Goal: Task Accomplishment & Management: Use online tool/utility

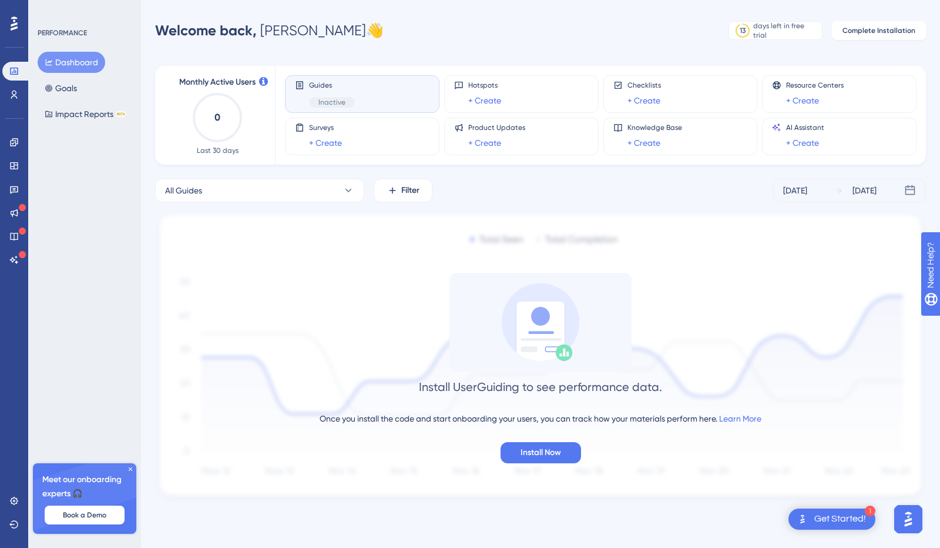
click at [404, 415] on div "Once you install the code and start onboarding your users, you can track how yo…" at bounding box center [541, 418] width 442 height 14
drag, startPoint x: 11, startPoint y: 146, endPoint x: 341, endPoint y: 222, distance: 338.8
click at [11, 146] on icon at bounding box center [13, 141] width 9 height 9
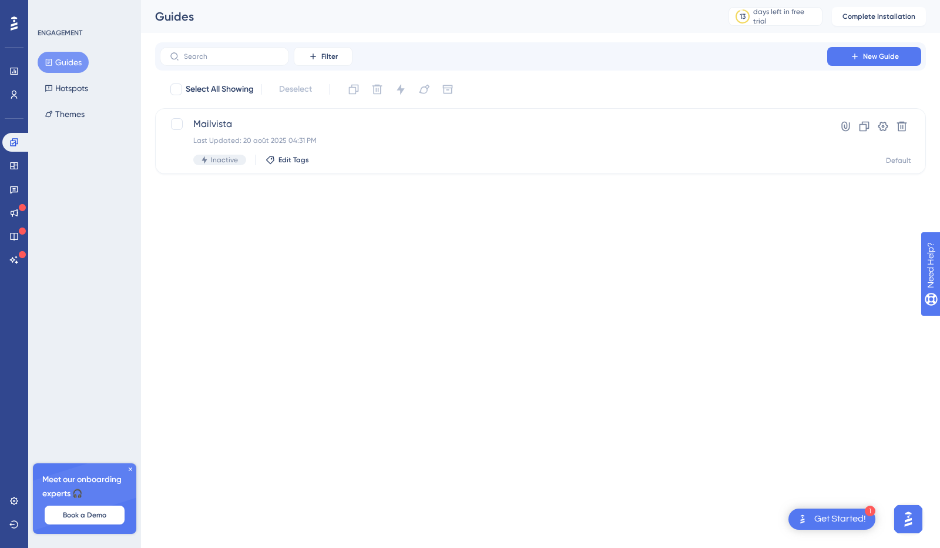
click at [858, 0] on html "1 Get Started! Performance Users Engagement Widgets Feedback Product Updates Kn…" at bounding box center [470, 0] width 940 height 0
click at [858, 523] on div "Get Started!" at bounding box center [840, 518] width 52 height 13
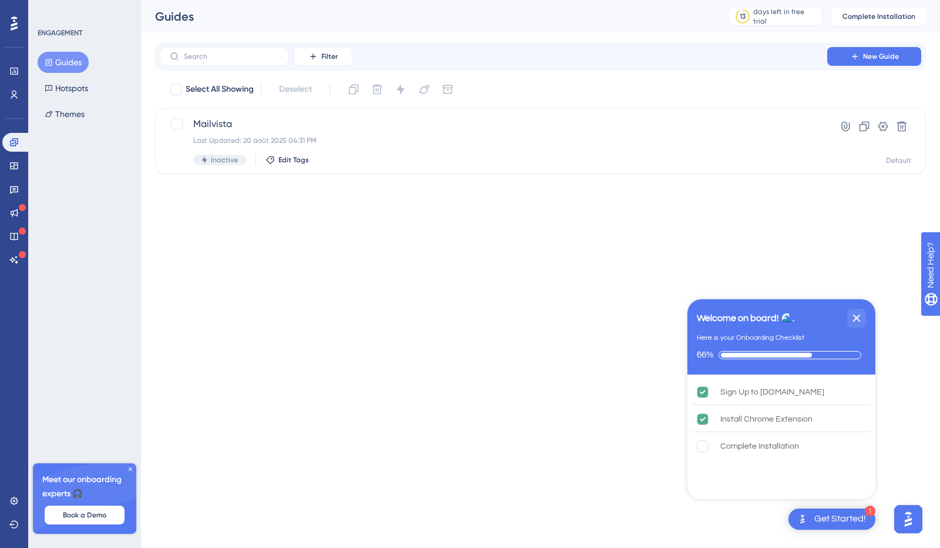
click at [615, 0] on html "1 Get Started! Welcome on board! 🌊. Here is your Onboarding Checklist 66% Sign …" at bounding box center [470, 0] width 940 height 0
click at [859, 317] on icon "Close Checklist" at bounding box center [857, 318] width 14 height 14
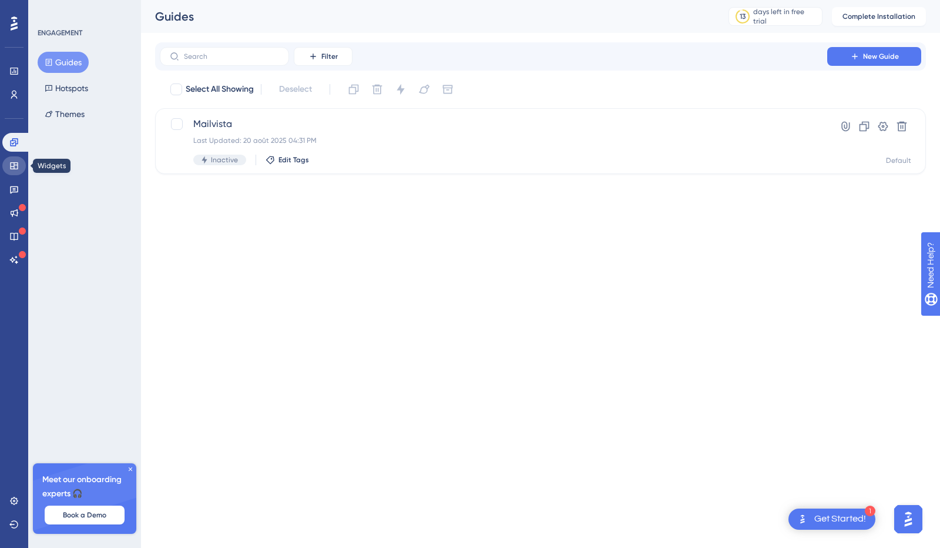
click at [20, 166] on link at bounding box center [13, 165] width 23 height 19
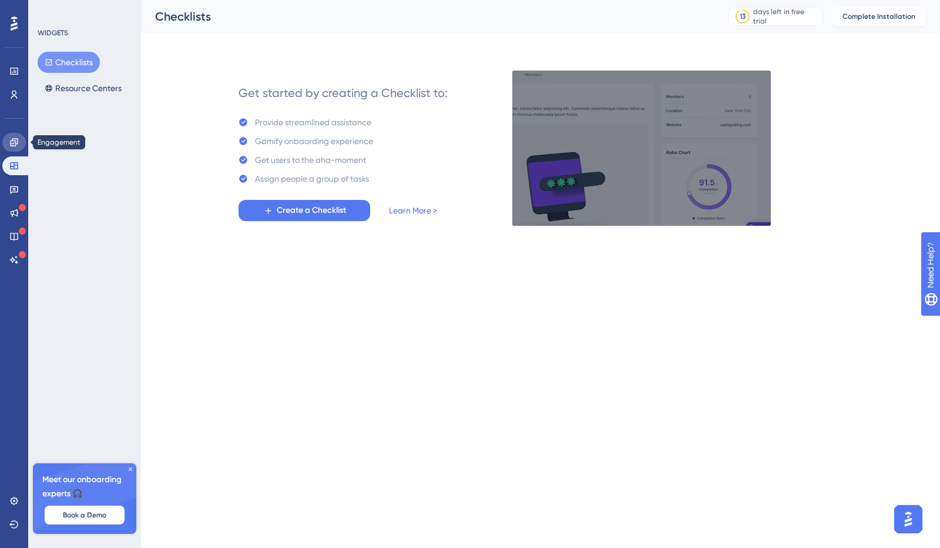
click at [11, 144] on icon at bounding box center [14, 142] width 8 height 8
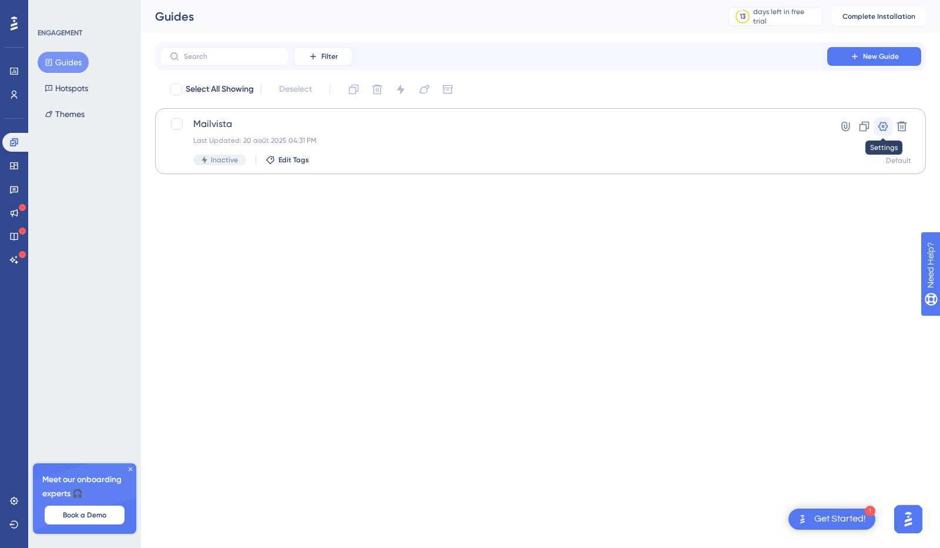
click at [884, 130] on icon at bounding box center [883, 126] width 10 height 9
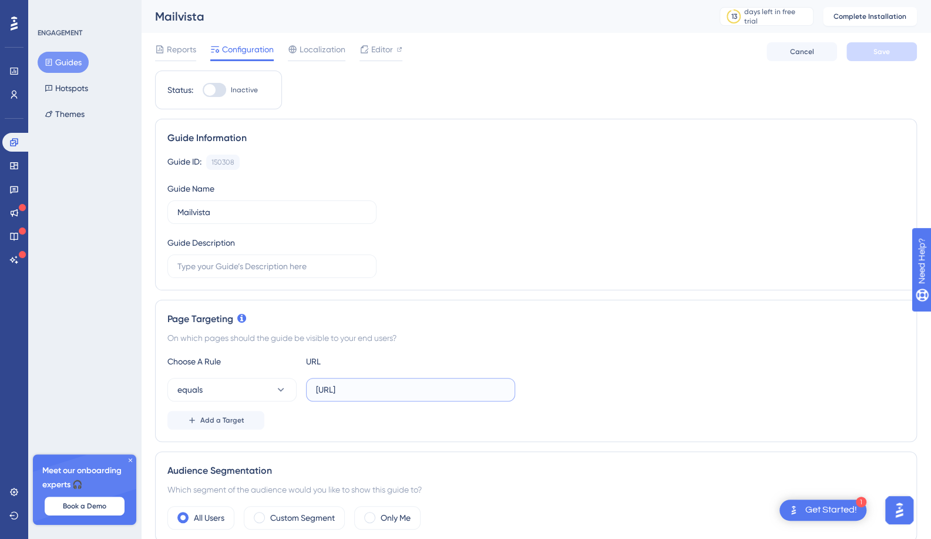
click at [437, 390] on input "[URL]" at bounding box center [410, 389] width 189 height 13
drag, startPoint x: 425, startPoint y: 388, endPoint x: 410, endPoint y: 388, distance: 15.3
click at [410, 388] on input "[URL]" at bounding box center [410, 389] width 189 height 13
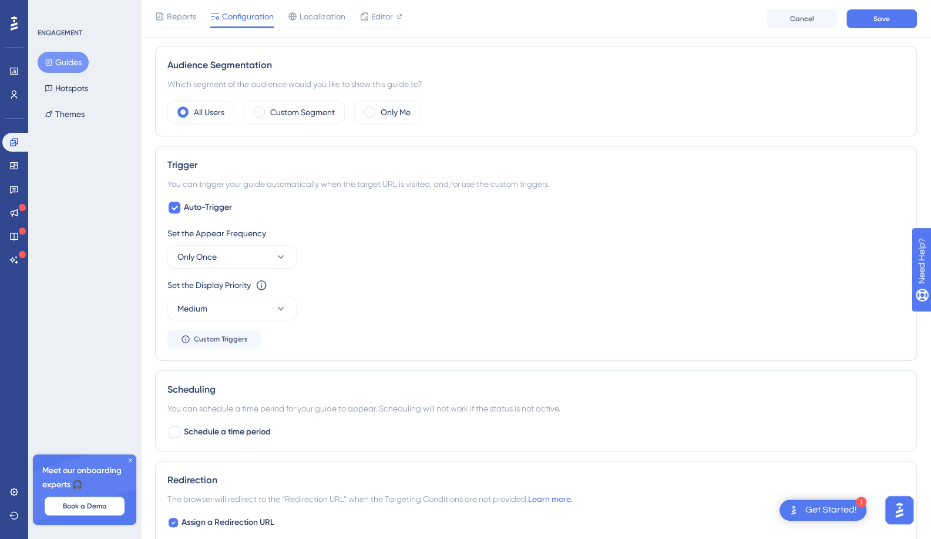
scroll to position [411, 0]
type input "[URL]"
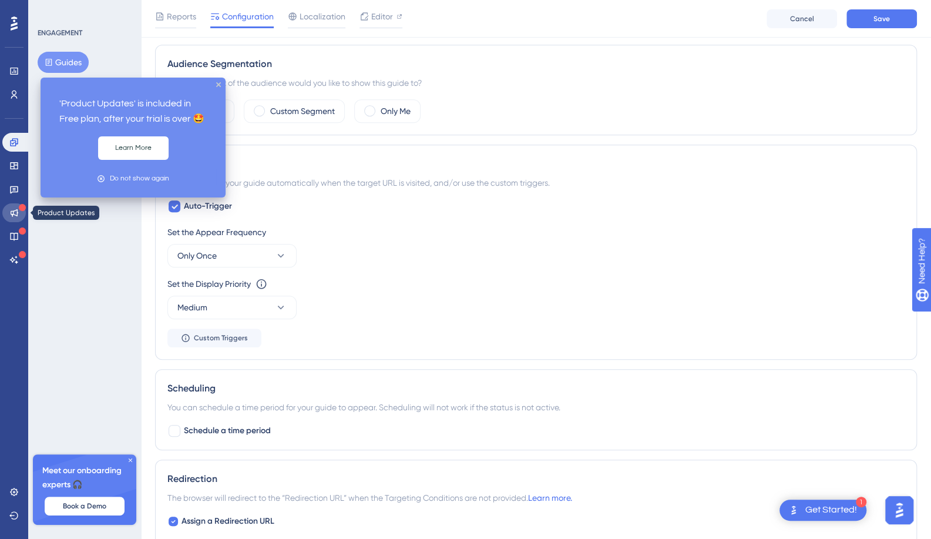
click at [17, 210] on icon at bounding box center [15, 213] width 8 height 8
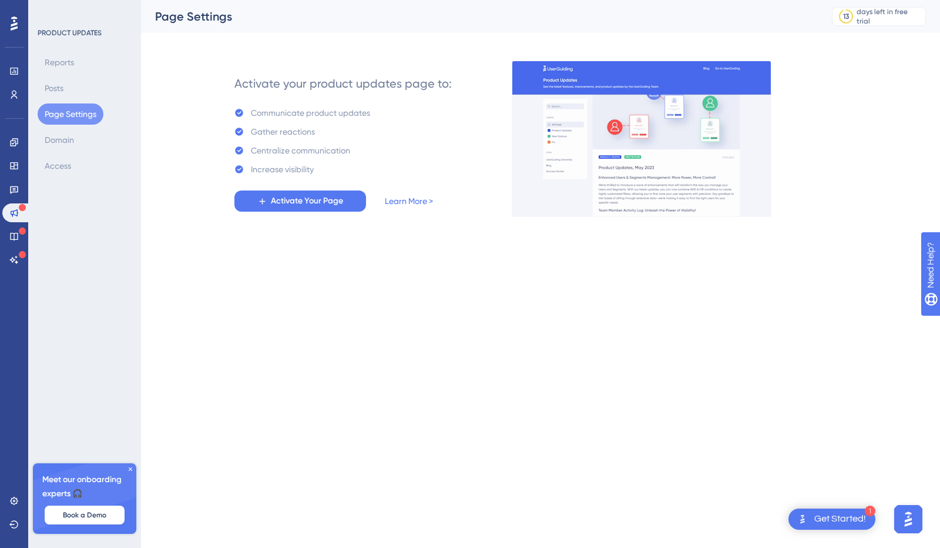
click at [338, 249] on div "Performance Users Engagement Widgets Feedback Product Updates Knowledge Base AI…" at bounding box center [470, 127] width 940 height 254
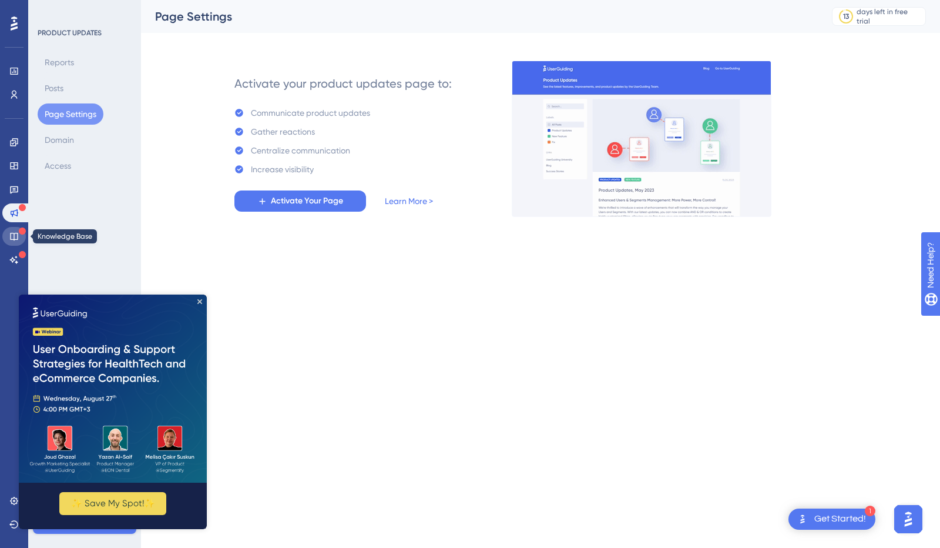
click at [13, 231] on icon at bounding box center [13, 235] width 9 height 9
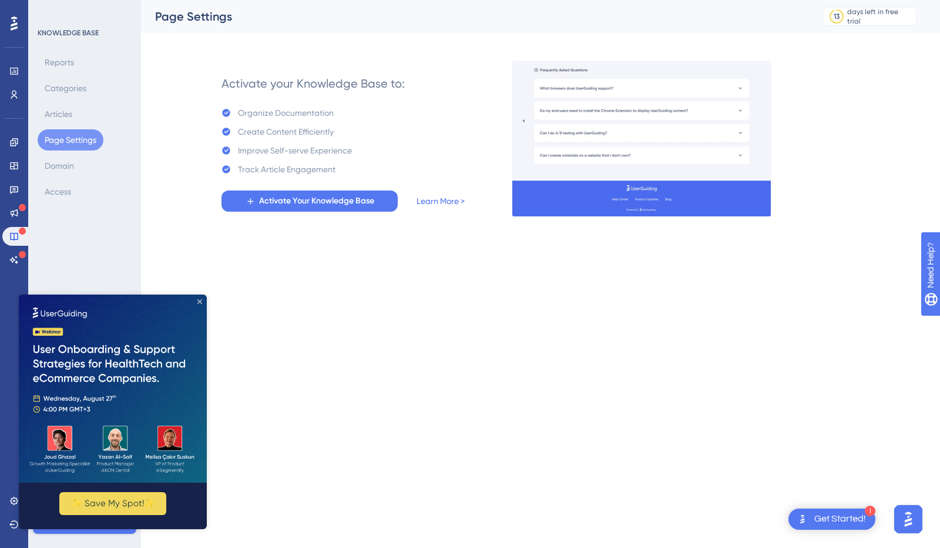
click at [200, 301] on icon "Close Preview" at bounding box center [199, 301] width 5 height 5
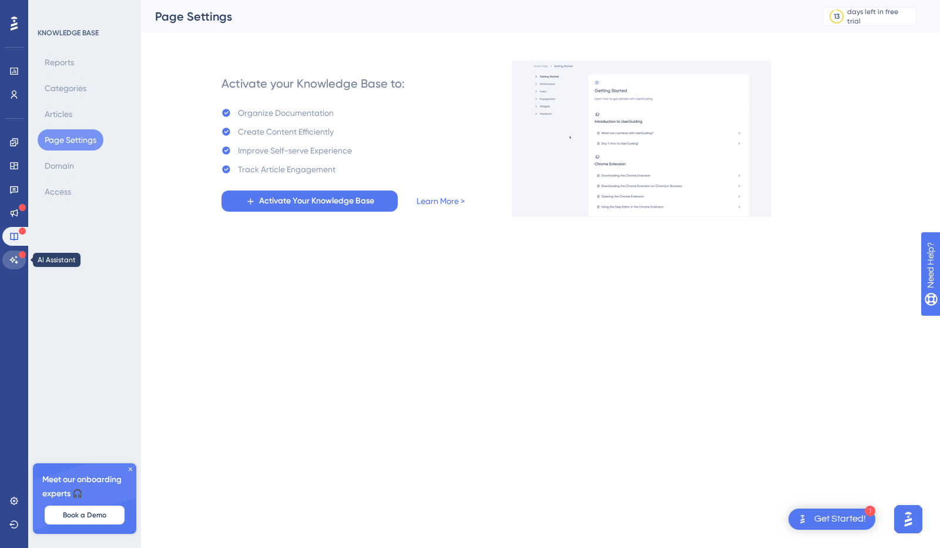
click at [15, 260] on icon at bounding box center [13, 259] width 9 height 9
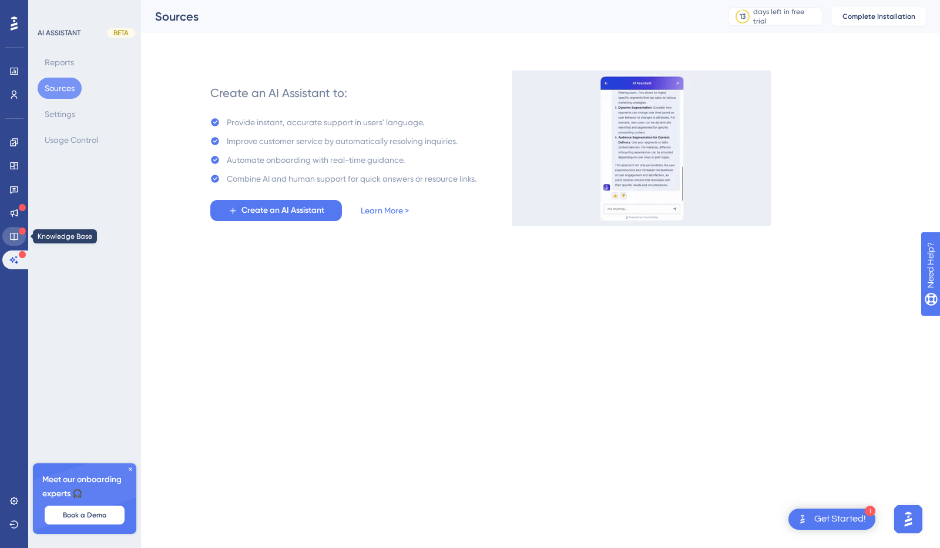
click at [12, 238] on icon at bounding box center [13, 235] width 9 height 9
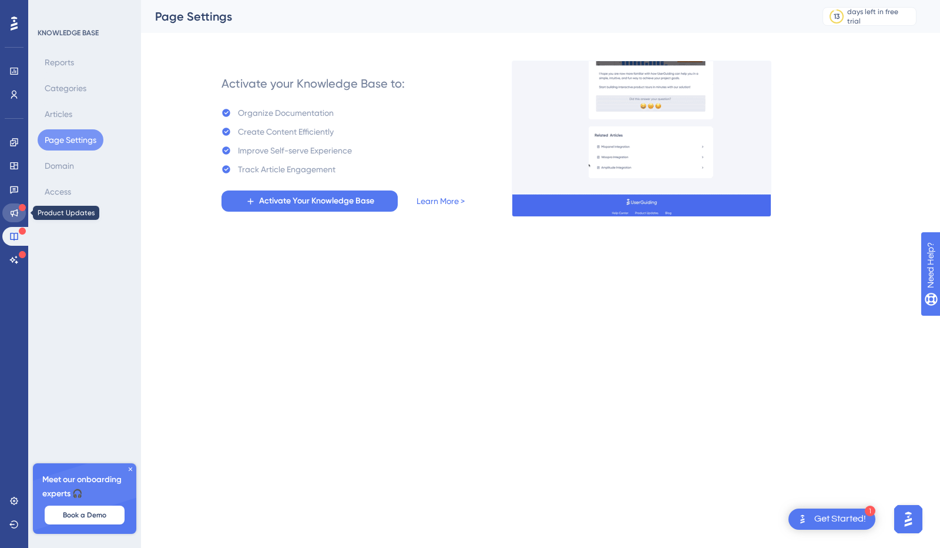
click at [14, 210] on icon at bounding box center [13, 212] width 9 height 9
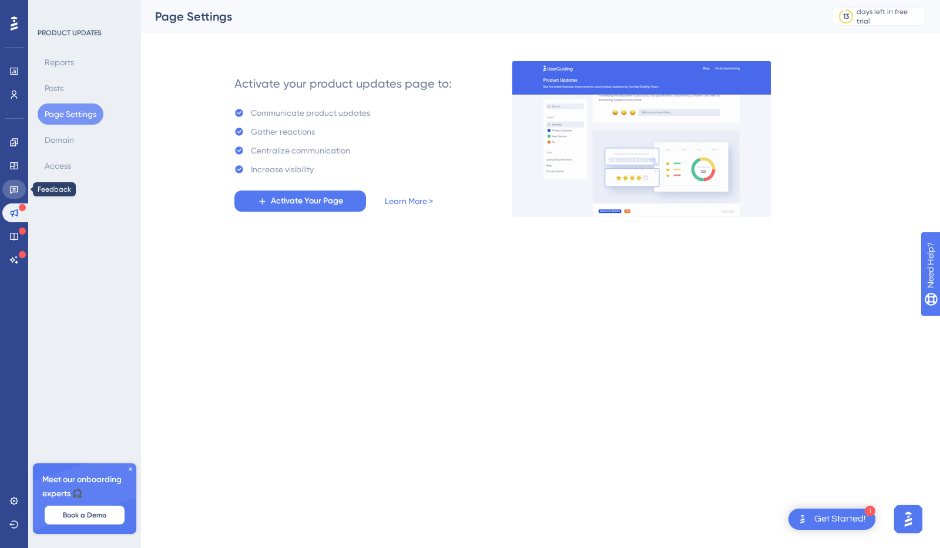
click at [12, 192] on icon at bounding box center [14, 190] width 8 height 8
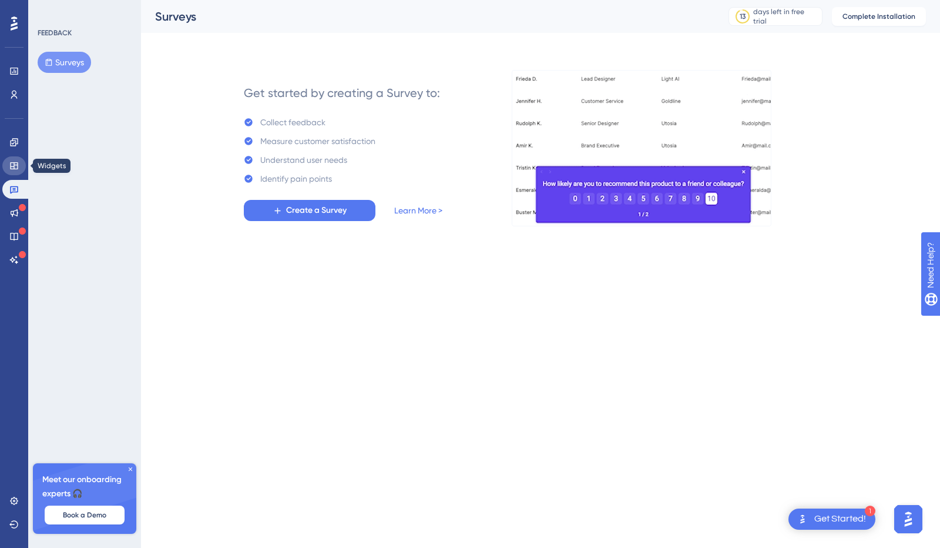
click at [12, 171] on link at bounding box center [13, 165] width 23 height 19
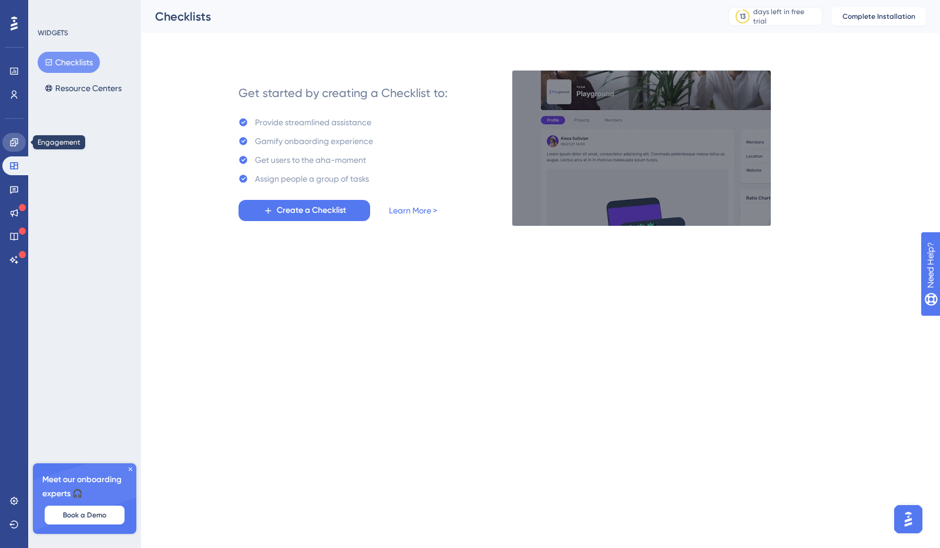
click at [12, 139] on icon at bounding box center [14, 142] width 8 height 8
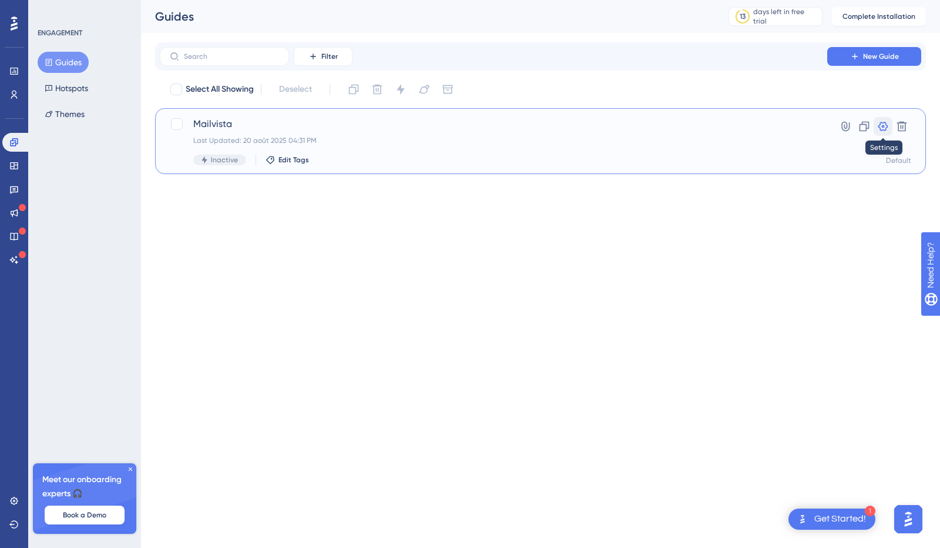
click at [885, 123] on icon at bounding box center [883, 126] width 10 height 9
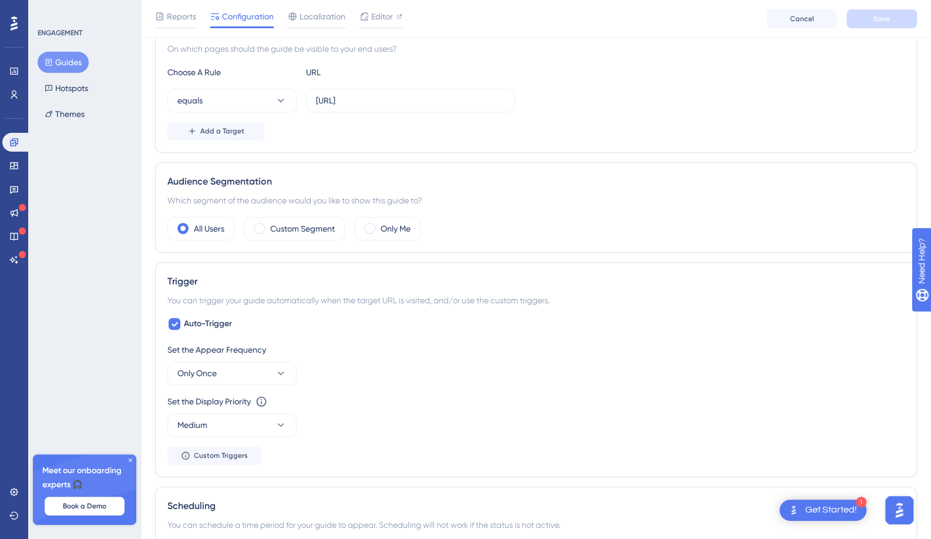
scroll to position [176, 0]
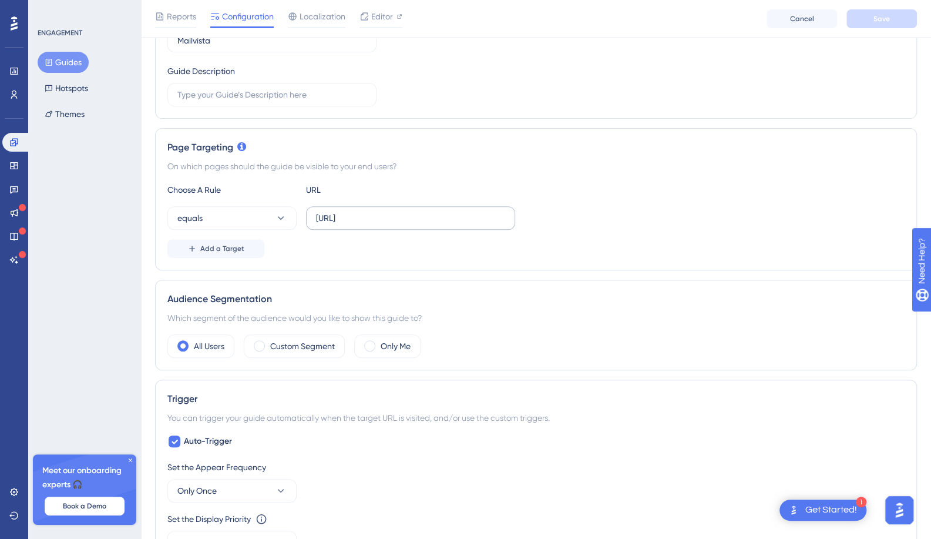
click at [429, 225] on label "[URL]" at bounding box center [410, 217] width 209 height 23
click at [429, 224] on input "[URL]" at bounding box center [410, 217] width 189 height 13
click at [421, 216] on input "[URL]" at bounding box center [410, 217] width 189 height 13
type input "[URL]"
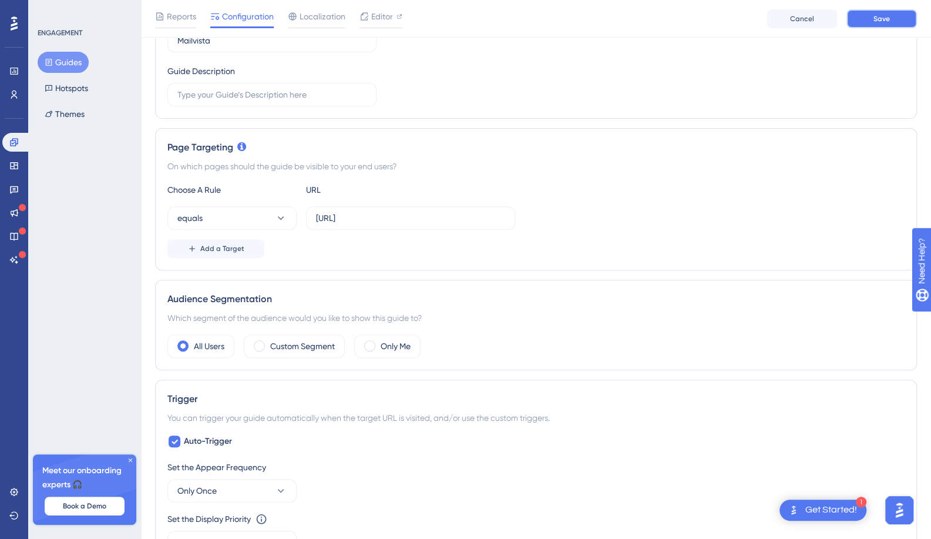
click at [872, 26] on button "Save" at bounding box center [882, 18] width 70 height 19
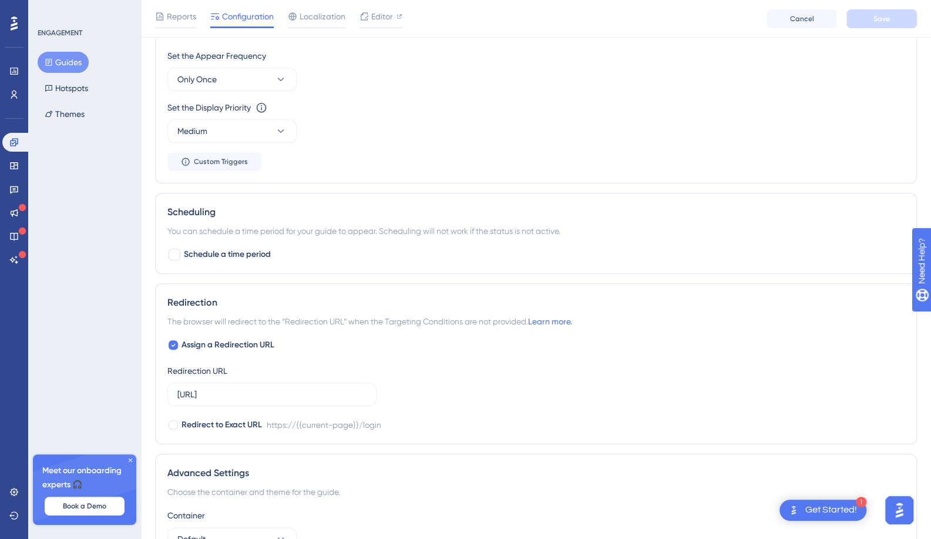
scroll to position [646, 0]
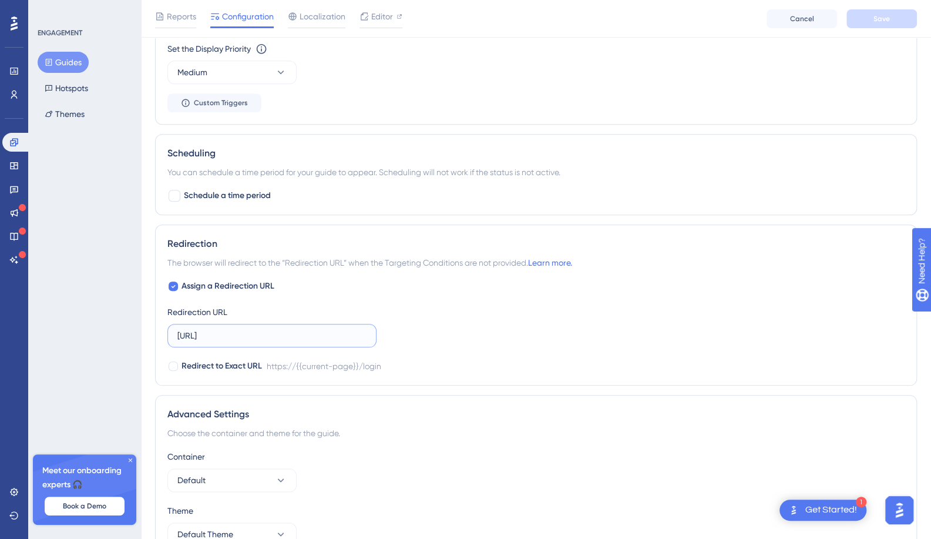
click at [278, 337] on input "[URL]" at bounding box center [271, 335] width 189 height 13
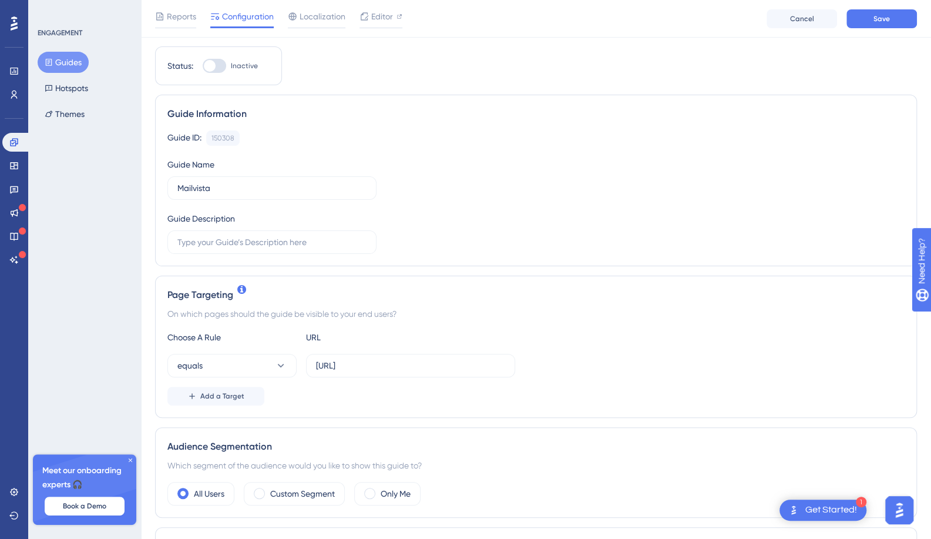
scroll to position [59, 0]
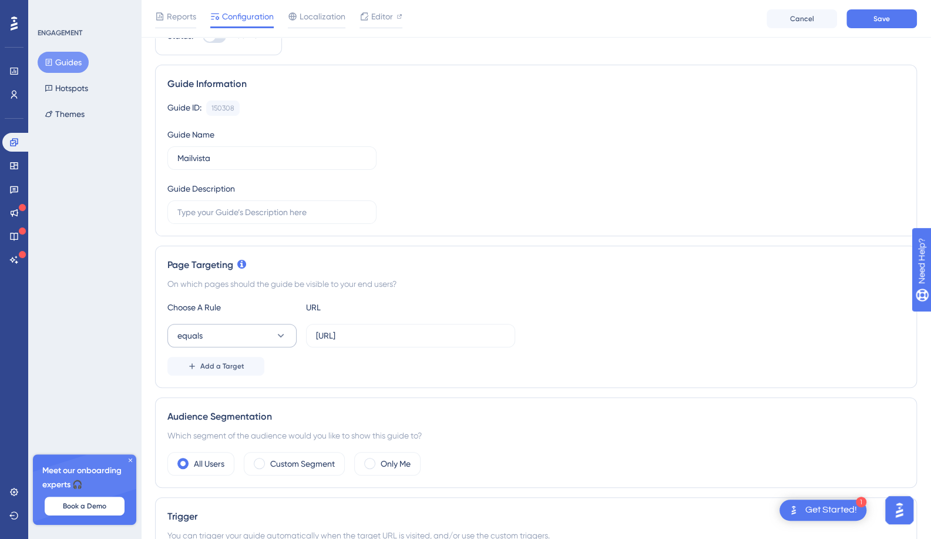
type input "[URL]"
click at [284, 335] on icon at bounding box center [281, 336] width 12 height 12
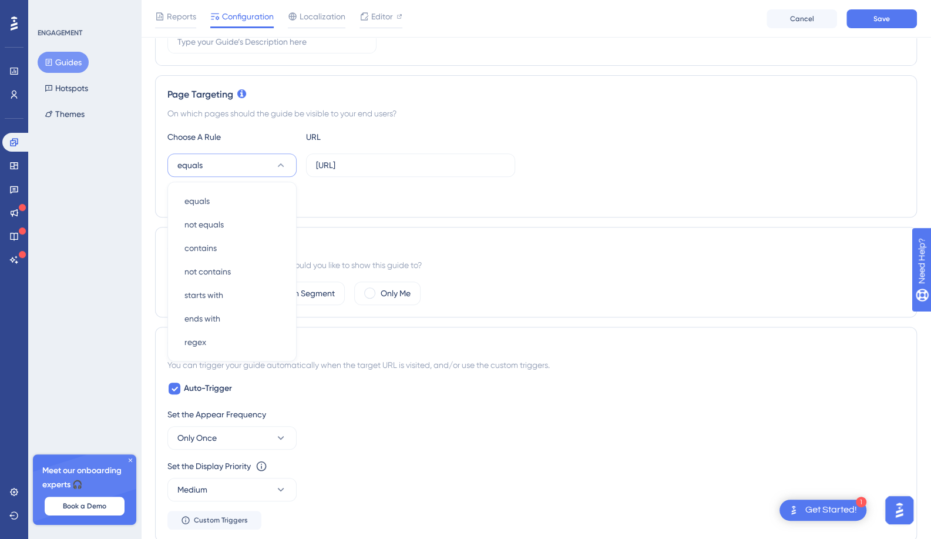
click at [690, 241] on div "Audience Segmentation" at bounding box center [535, 246] width 737 height 14
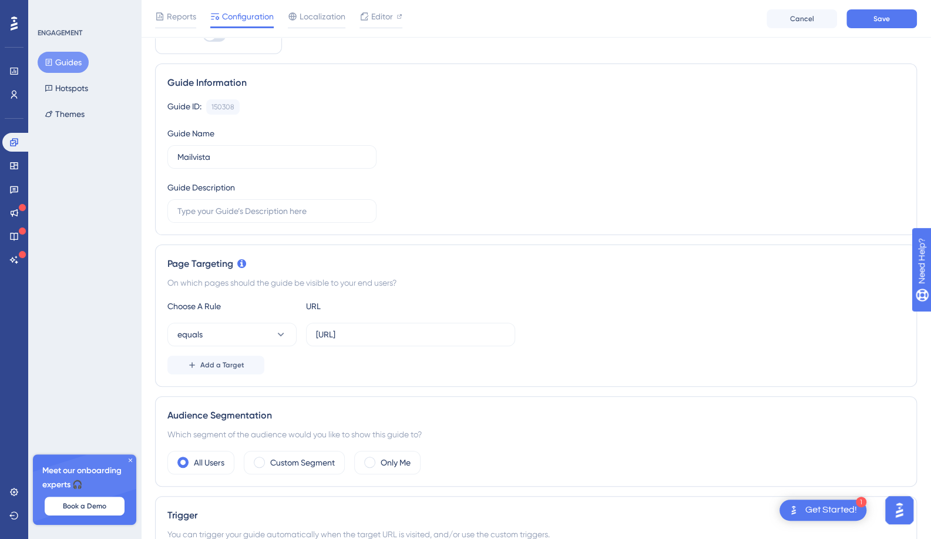
scroll to position [53, 0]
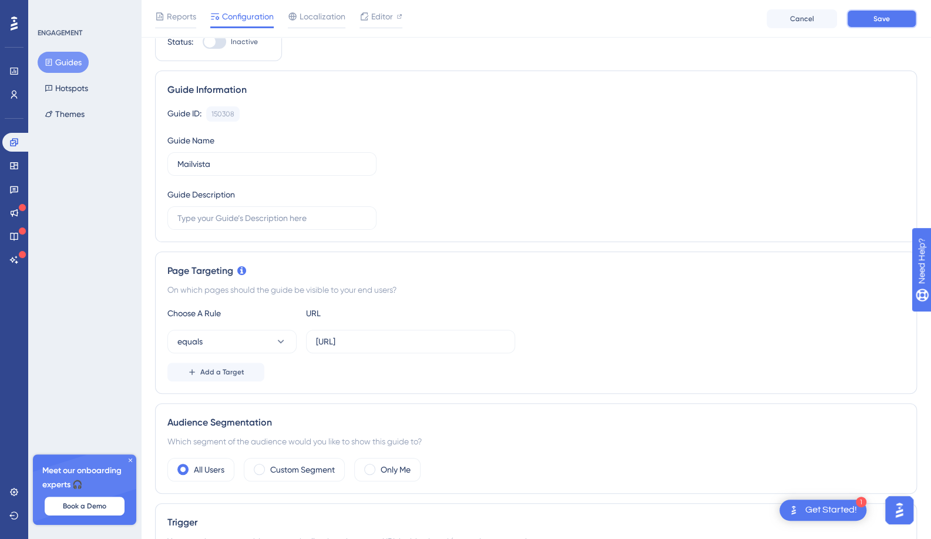
click at [871, 25] on button "Save" at bounding box center [882, 18] width 70 height 19
click at [74, 90] on button "Hotspots" at bounding box center [67, 88] width 58 height 21
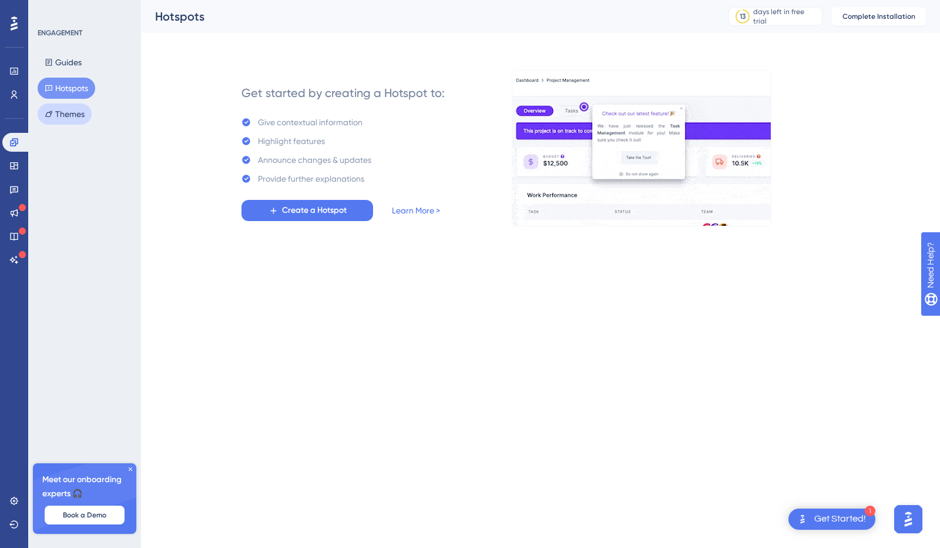
click at [63, 115] on button "Themes" at bounding box center [65, 113] width 54 height 21
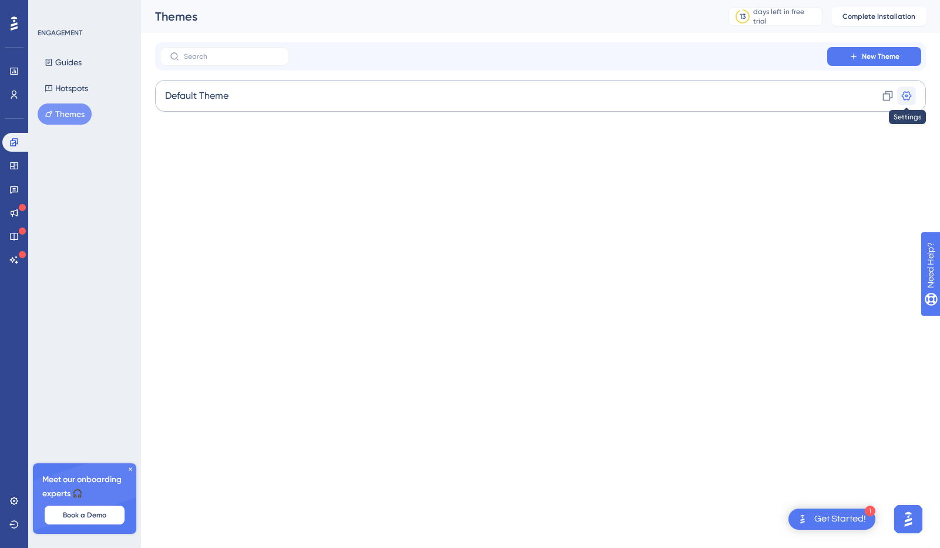
click at [909, 88] on button at bounding box center [906, 95] width 19 height 19
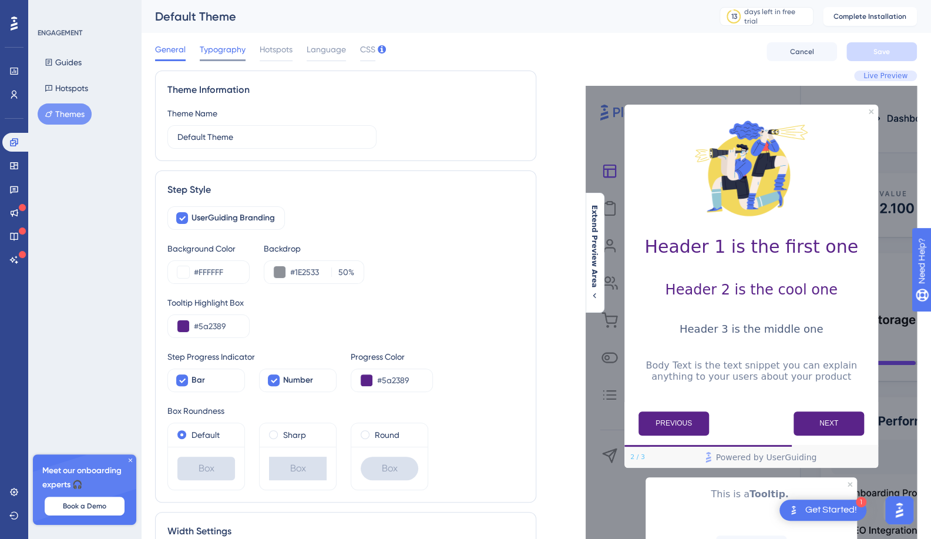
click at [221, 55] on span "Typography" at bounding box center [223, 49] width 46 height 14
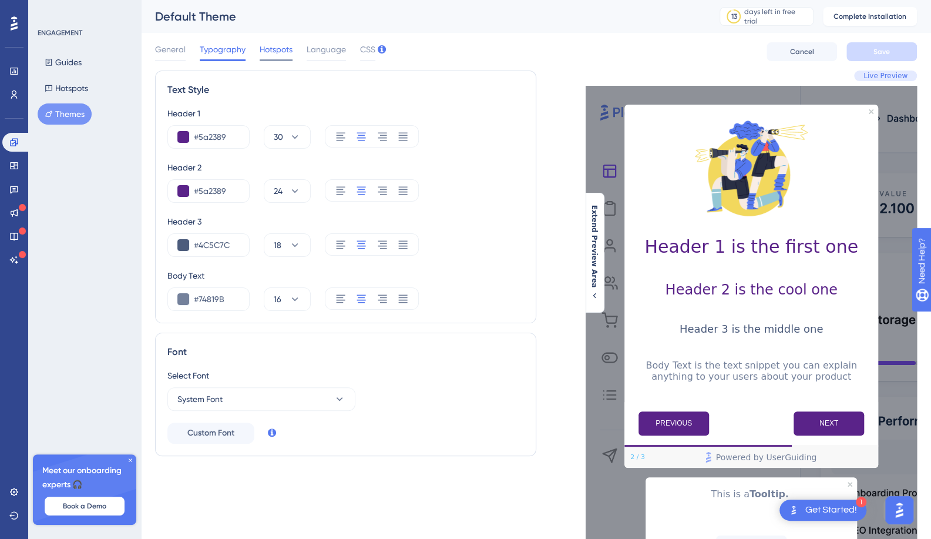
click at [281, 48] on span "Hotspots" at bounding box center [276, 49] width 33 height 14
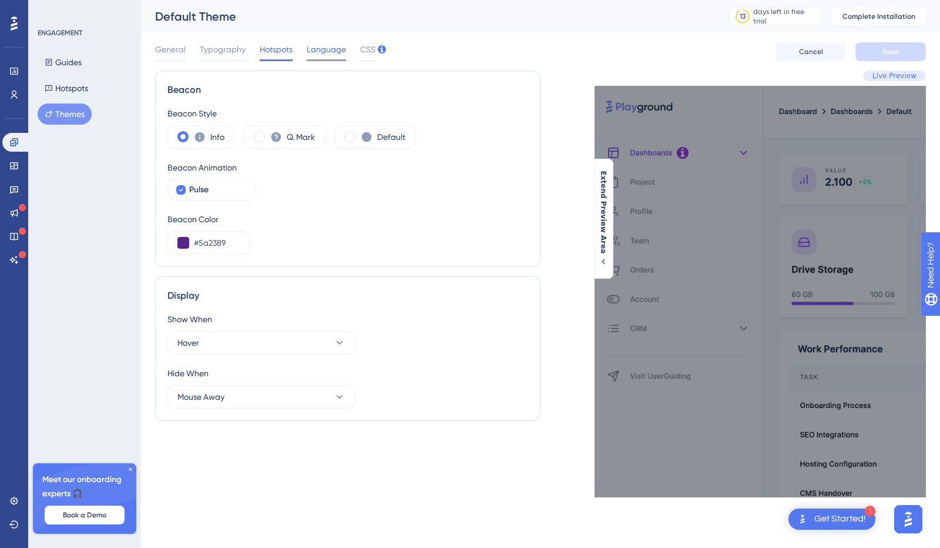
click at [329, 52] on span "Language" at bounding box center [326, 49] width 39 height 14
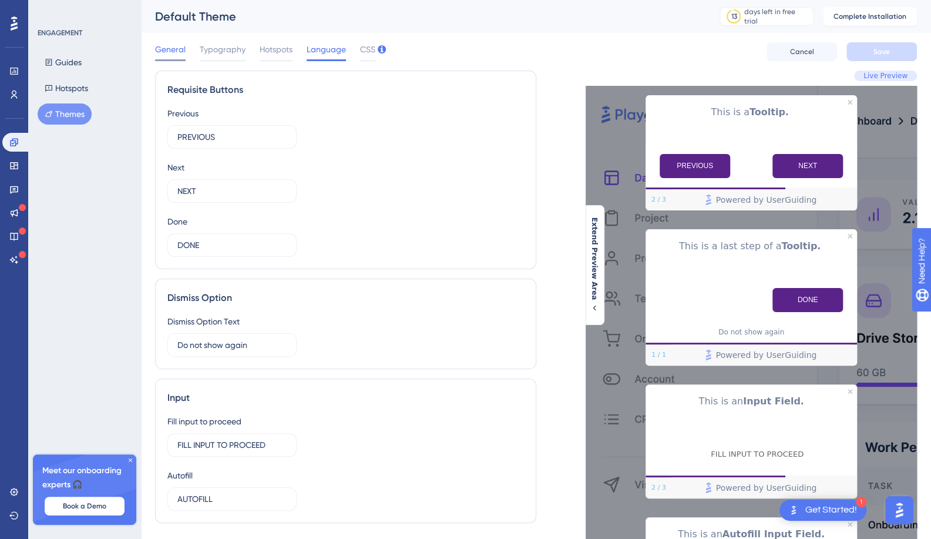
click at [184, 57] on div "General" at bounding box center [170, 51] width 31 height 19
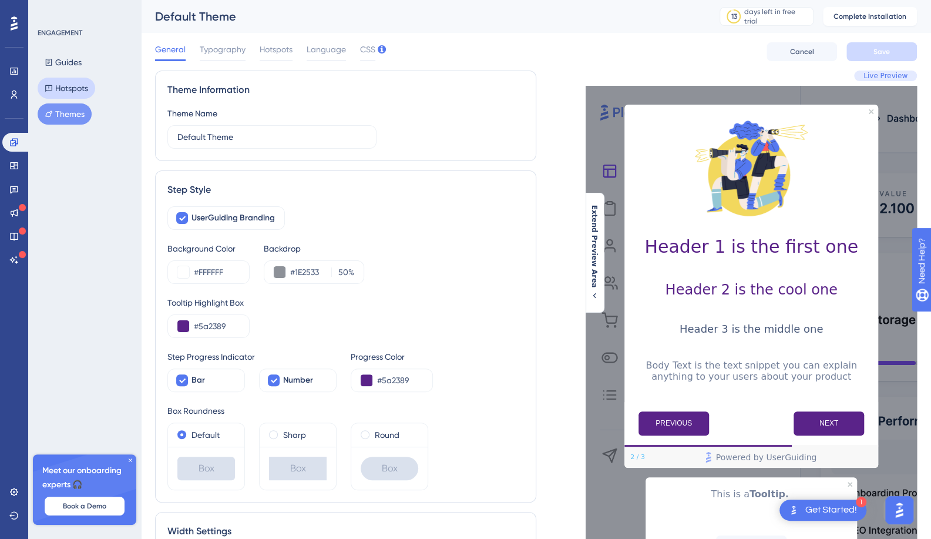
click at [63, 84] on button "Hotspots" at bounding box center [67, 88] width 58 height 21
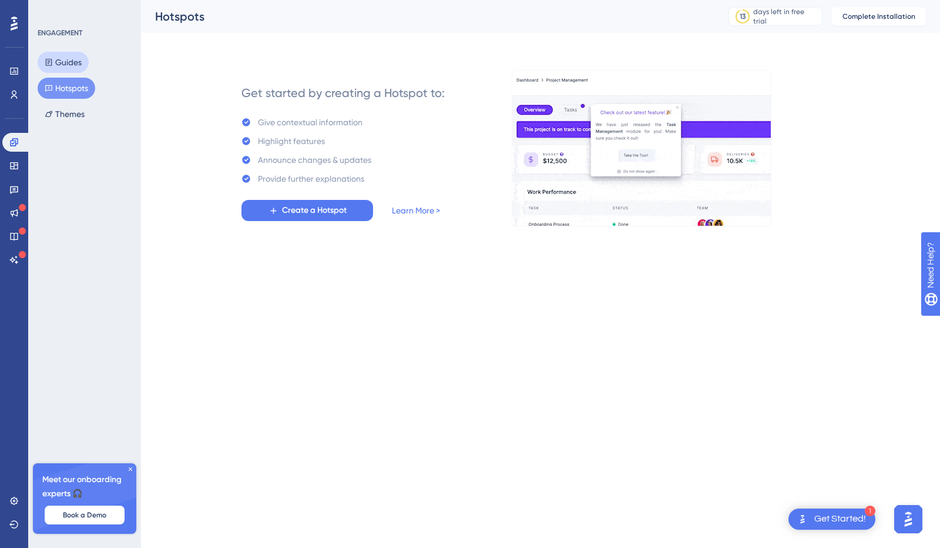
click at [62, 65] on button "Guides" at bounding box center [63, 62] width 51 height 21
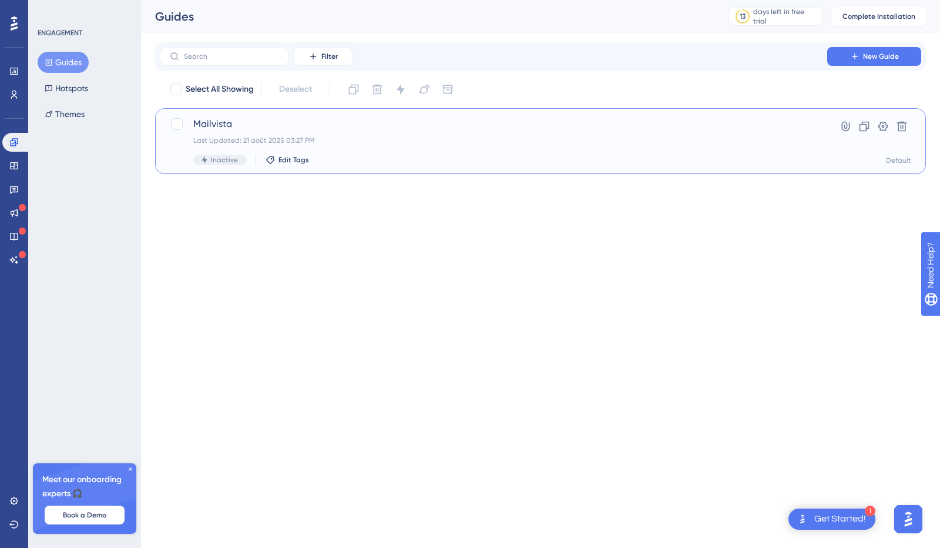
click at [221, 123] on span "Mailvista" at bounding box center [493, 124] width 600 height 14
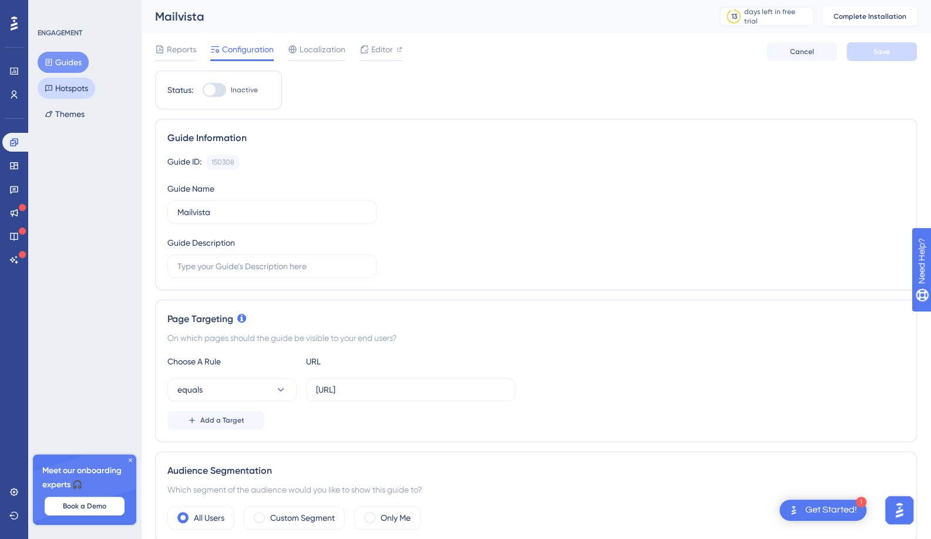
click at [77, 94] on button "Hotspots" at bounding box center [67, 88] width 58 height 21
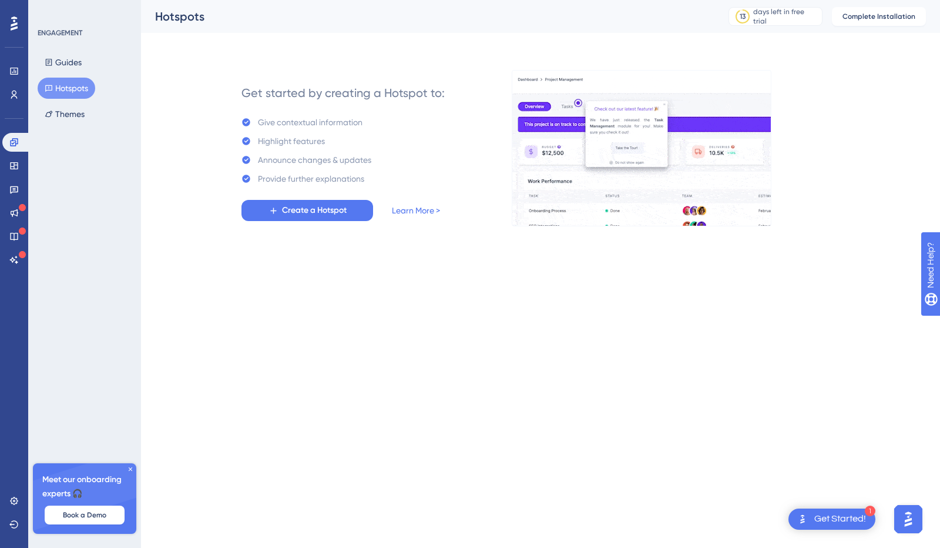
click at [283, 197] on div "Get started by creating a Hotspot to: Give contextual information Highlight fea…" at bounding box center [342, 148] width 203 height 146
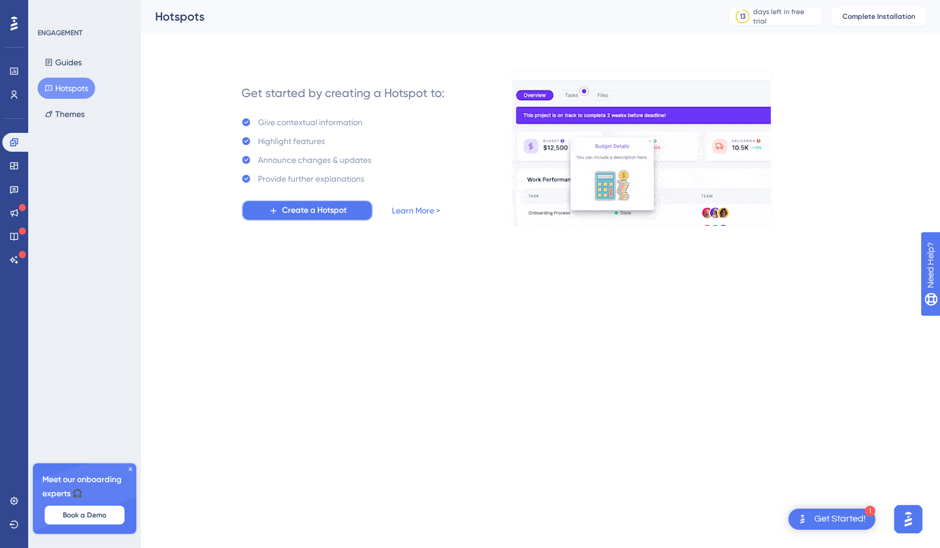
click at [290, 213] on span "Create a Hotspot" at bounding box center [314, 210] width 65 height 14
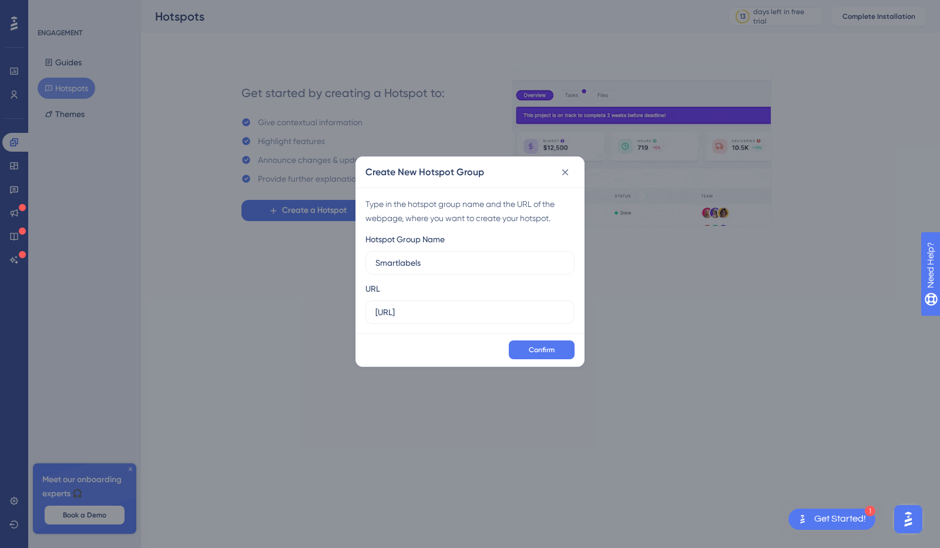
type input "Smartlabels"
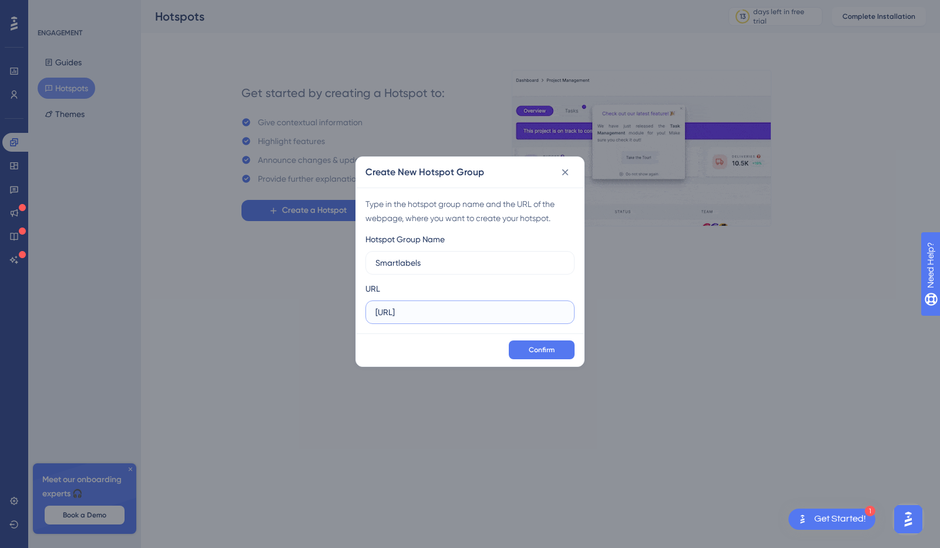
click at [446, 315] on input "[URL]" at bounding box center [469, 311] width 189 height 13
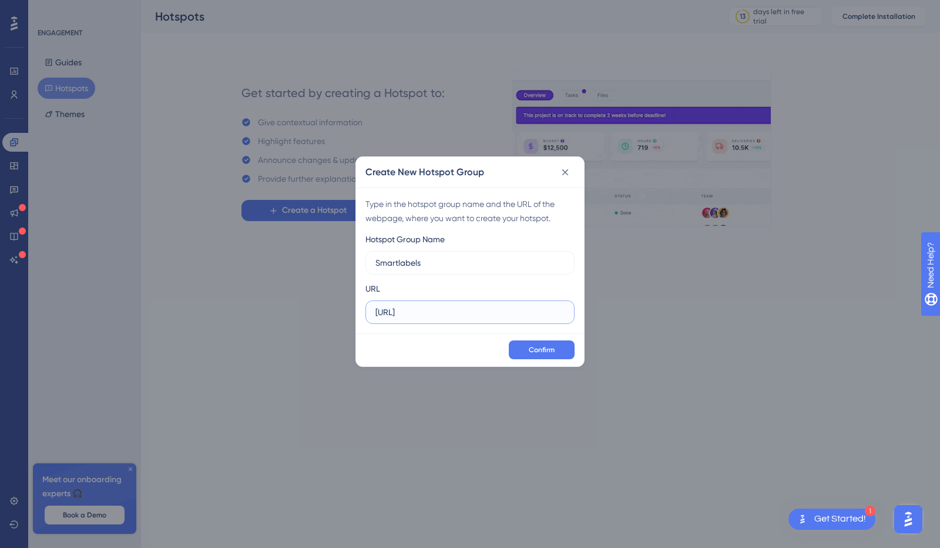
click at [446, 315] on input "[URL]" at bounding box center [469, 311] width 189 height 13
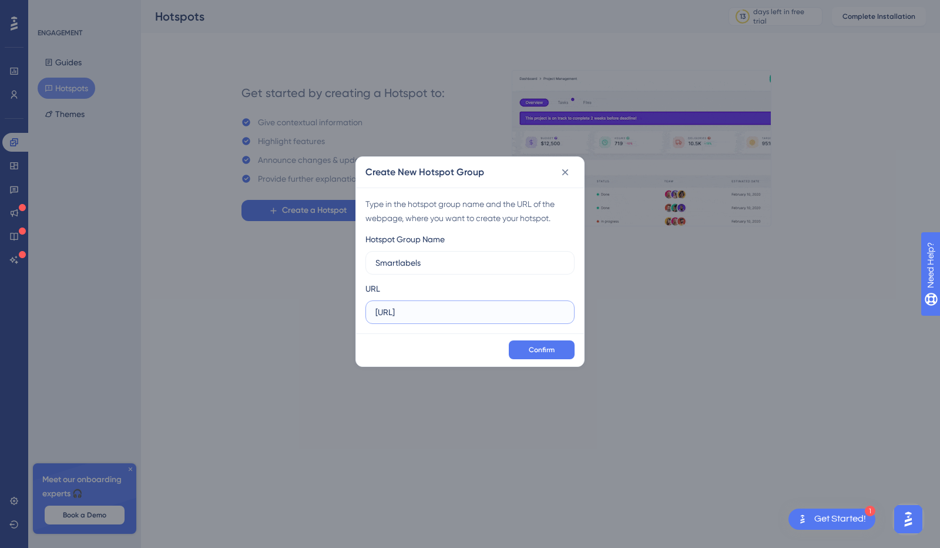
click at [446, 315] on input "[URL]" at bounding box center [469, 311] width 189 height 13
paste input "/smart-label/smart-label-focus"
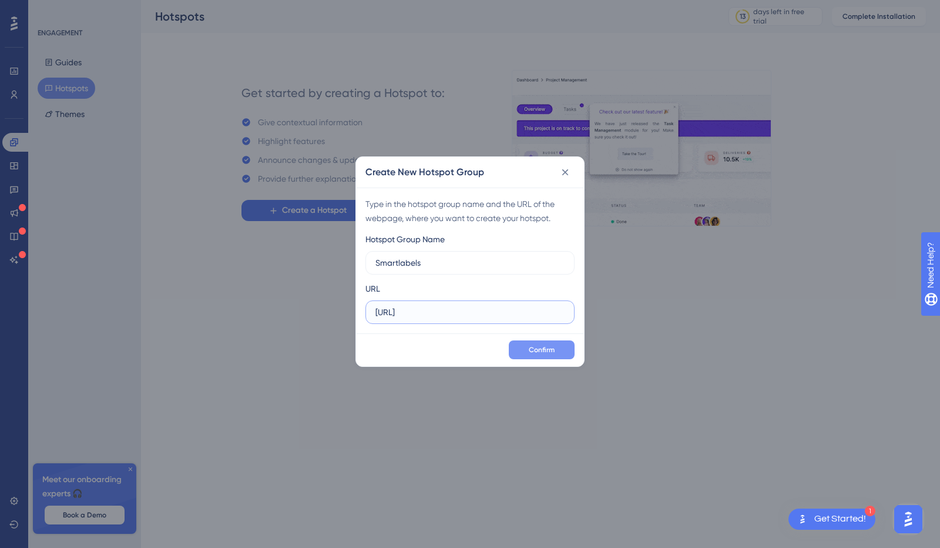
scroll to position [0, 23]
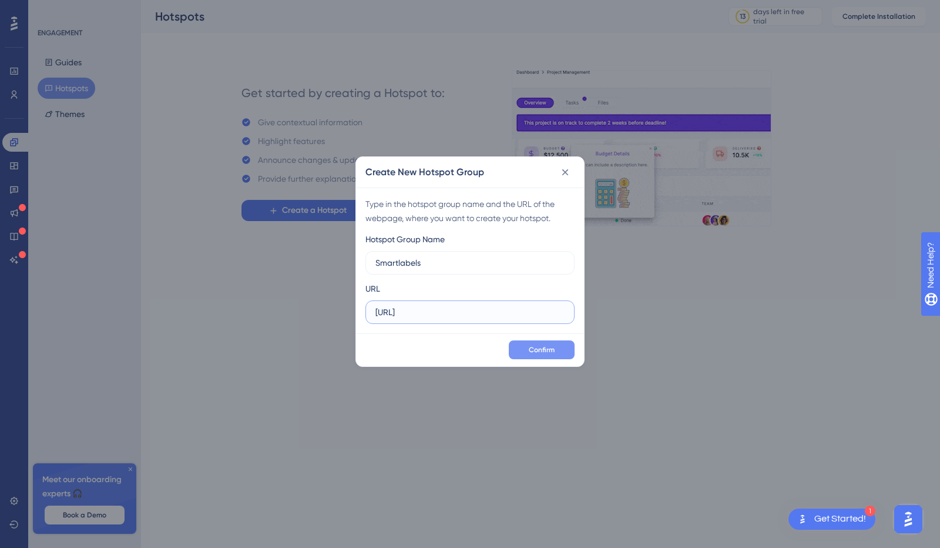
type input "[URL]"
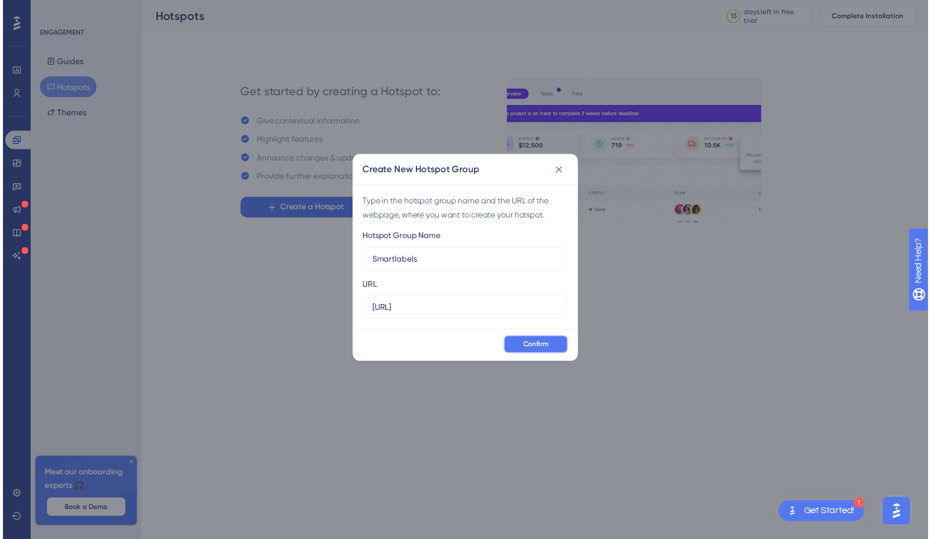
scroll to position [0, 0]
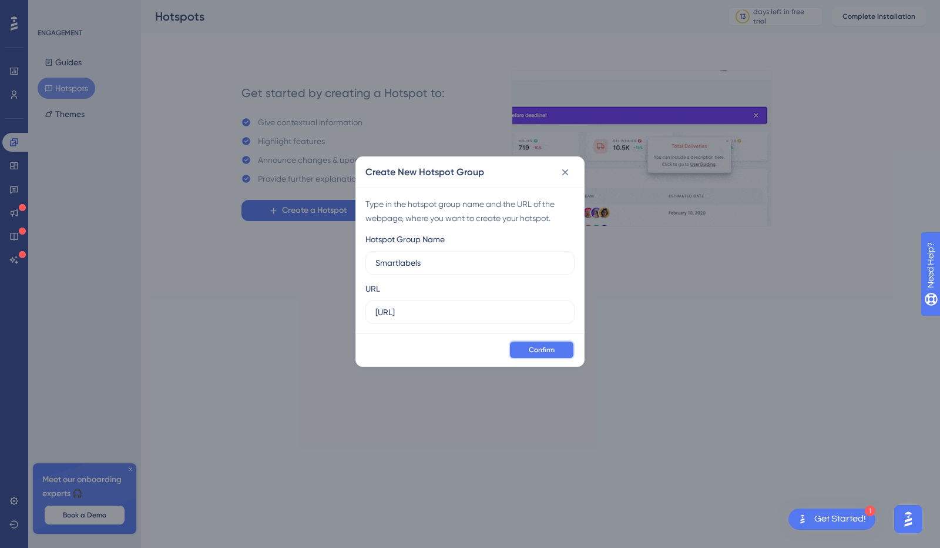
click at [552, 355] on button "Confirm" at bounding box center [542, 349] width 66 height 19
